Goal: Information Seeking & Learning: Learn about a topic

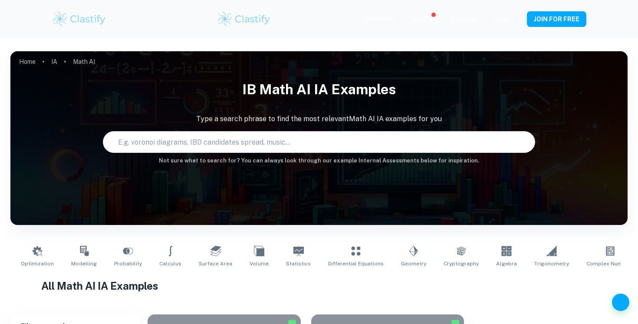
scroll to position [198, 0]
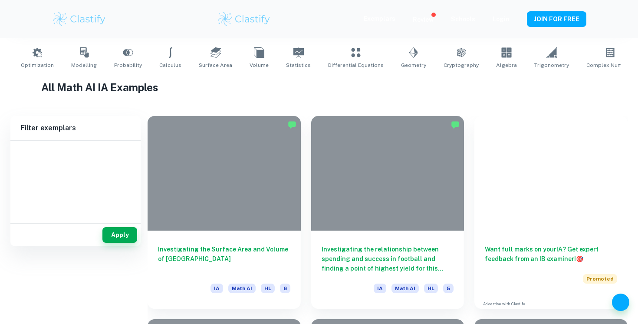
type input "Math AI"
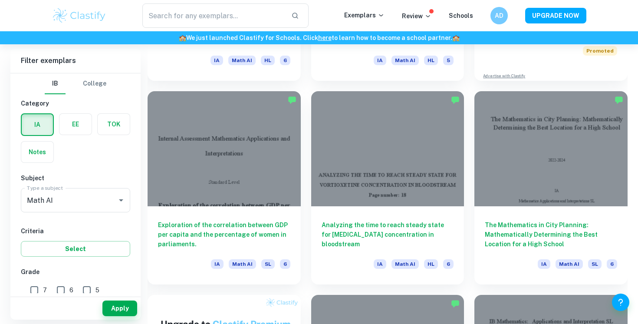
scroll to position [405, 0]
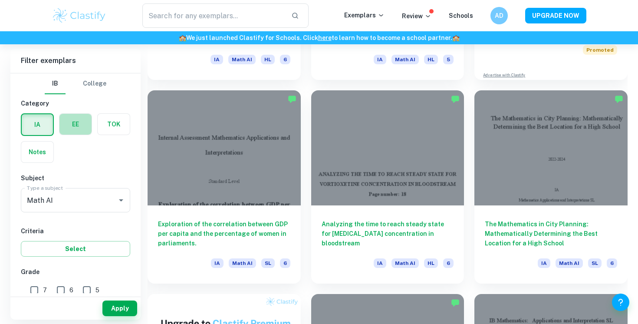
click at [71, 122] on label "button" at bounding box center [75, 124] width 32 height 21
click at [0, 0] on input "radio" at bounding box center [0, 0] width 0 height 0
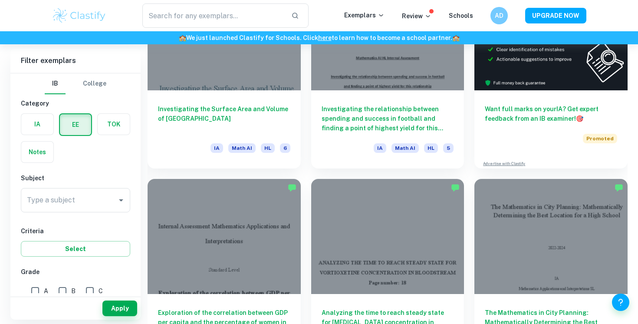
scroll to position [333, 0]
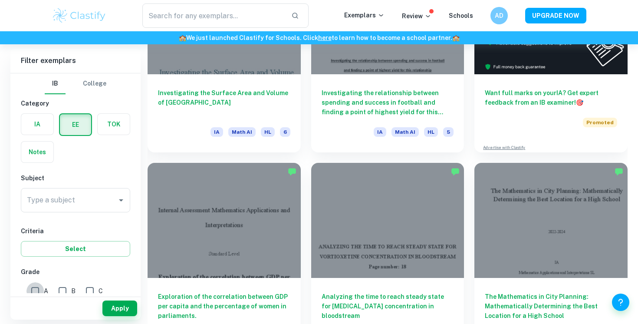
click at [32, 289] on input "A" at bounding box center [34, 290] width 17 height 17
checkbox input "true"
click at [102, 200] on input "Type a subject" at bounding box center [69, 200] width 89 height 16
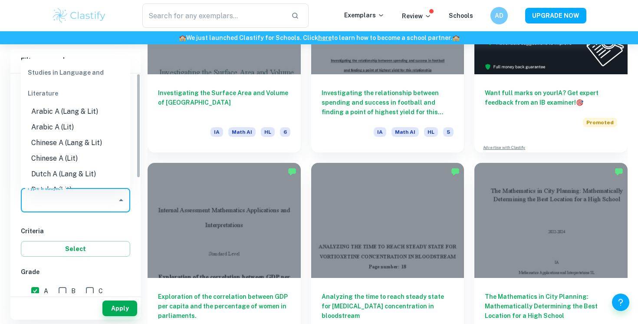
click at [133, 180] on div "IB College Category IA EE TOK Notes Subject Type a subject Type a subject Crite…" at bounding box center [75, 303] width 130 height 460
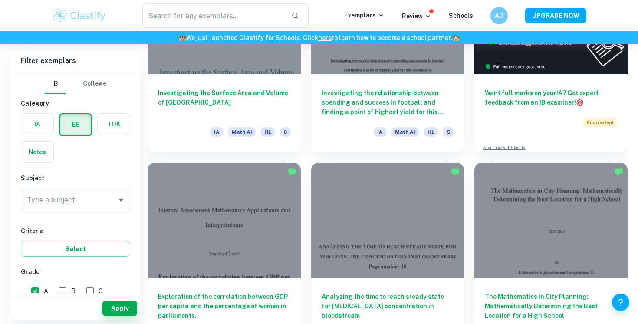
click at [126, 136] on div "IA EE TOK Notes" at bounding box center [73, 135] width 115 height 55
click at [122, 130] on label "button" at bounding box center [114, 124] width 32 height 21
click at [0, 0] on input "radio" at bounding box center [0, 0] width 0 height 0
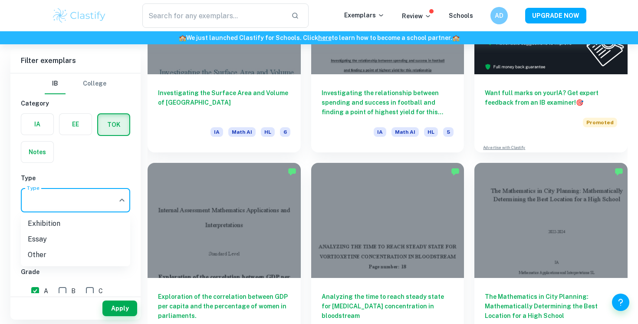
click at [85, 237] on li "Essay" at bounding box center [75, 239] width 109 height 16
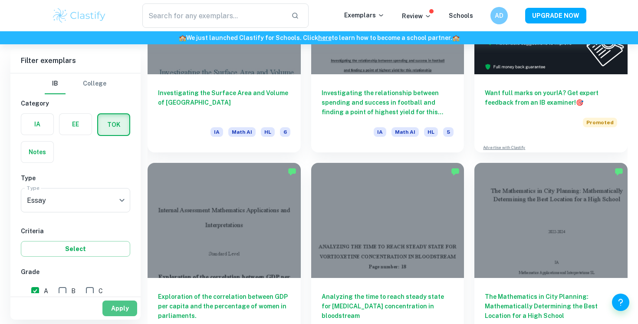
click at [115, 301] on button "Apply" at bounding box center [119, 308] width 35 height 16
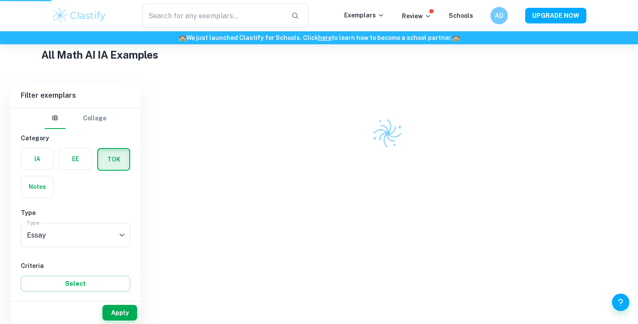
scroll to position [205, 0]
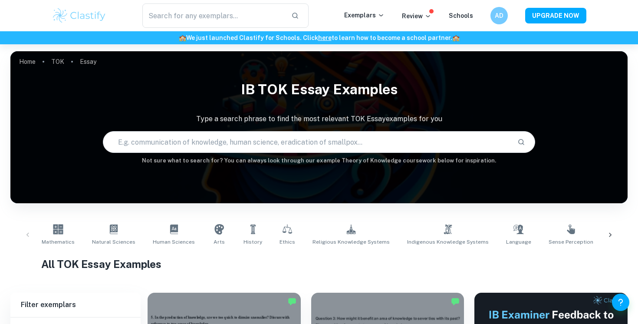
scroll to position [191, 0]
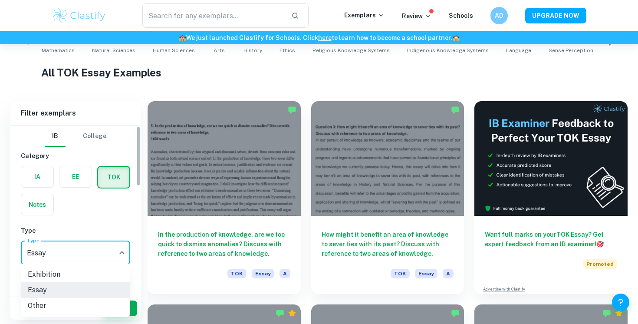
click at [108, 177] on body "We value your privacy We use cookies to enhance your browsing experience, serve…" at bounding box center [319, 15] width 638 height 324
click at [92, 276] on li "Exhibition" at bounding box center [75, 274] width 109 height 16
type input "Exhibition"
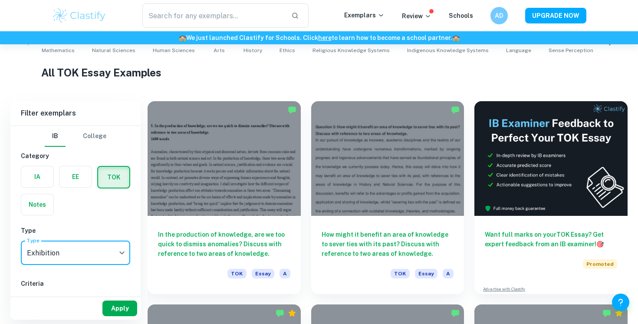
click at [119, 311] on button "Apply" at bounding box center [119, 308] width 35 height 16
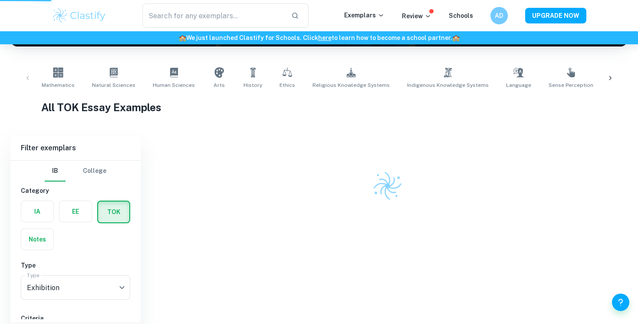
scroll to position [126, 0]
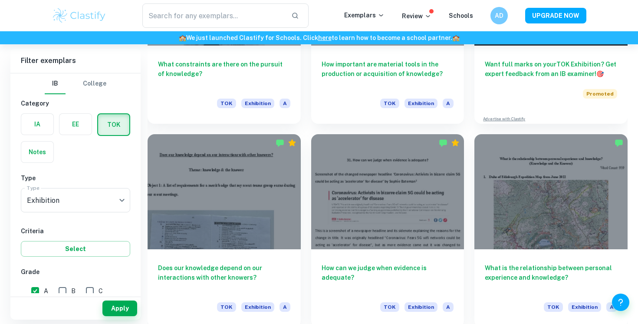
scroll to position [411, 0]
